Goal: Find specific page/section

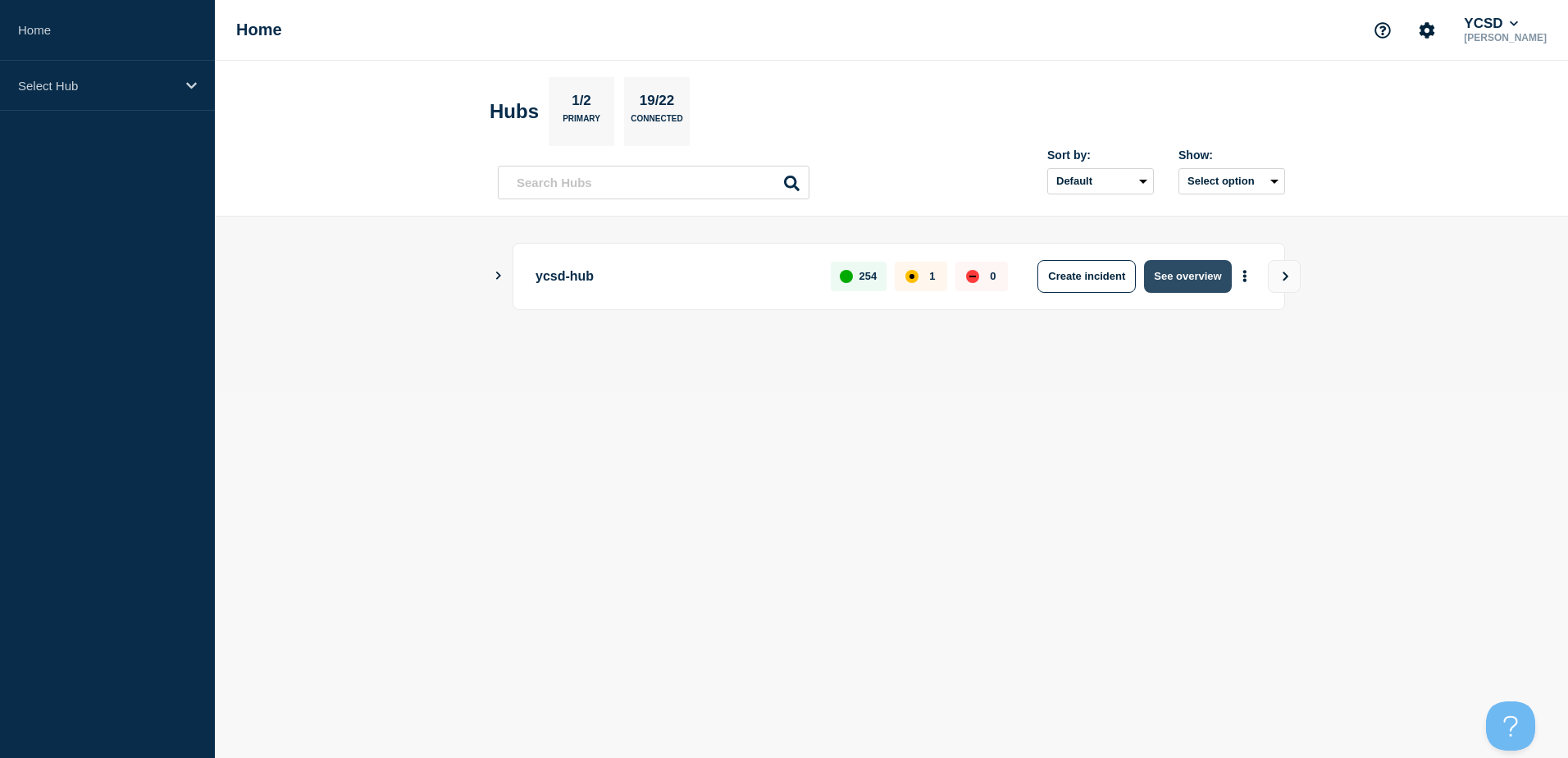
click at [1157, 279] on button "See overview" at bounding box center [1187, 277] width 87 height 33
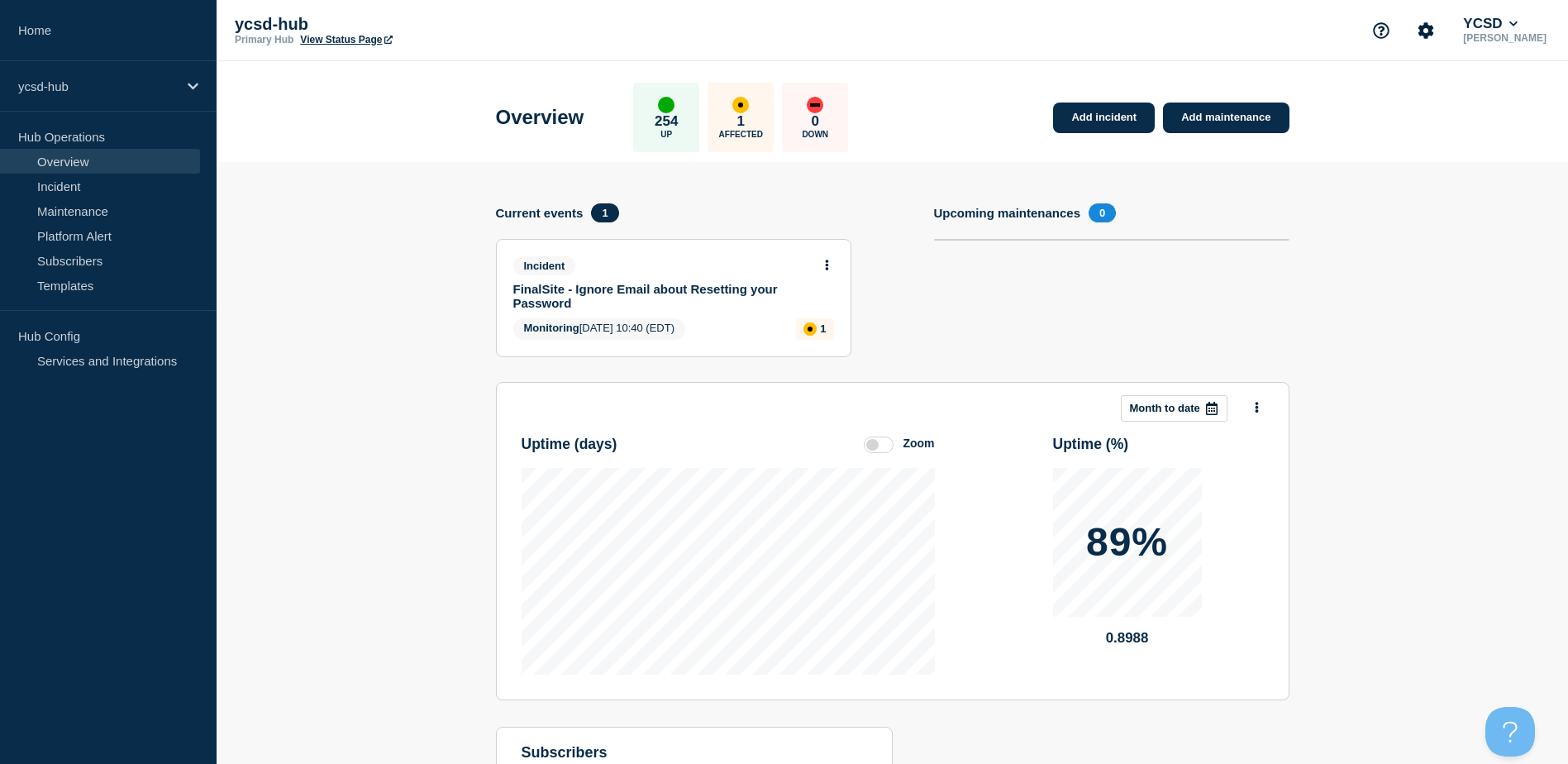
click at [1377, 179] on section "Add incident Add maintenance Current events 1 Incident FinalSite - Ignore Email…" at bounding box center [892, 533] width 1351 height 743
